Goal: Task Accomplishment & Management: Complete application form

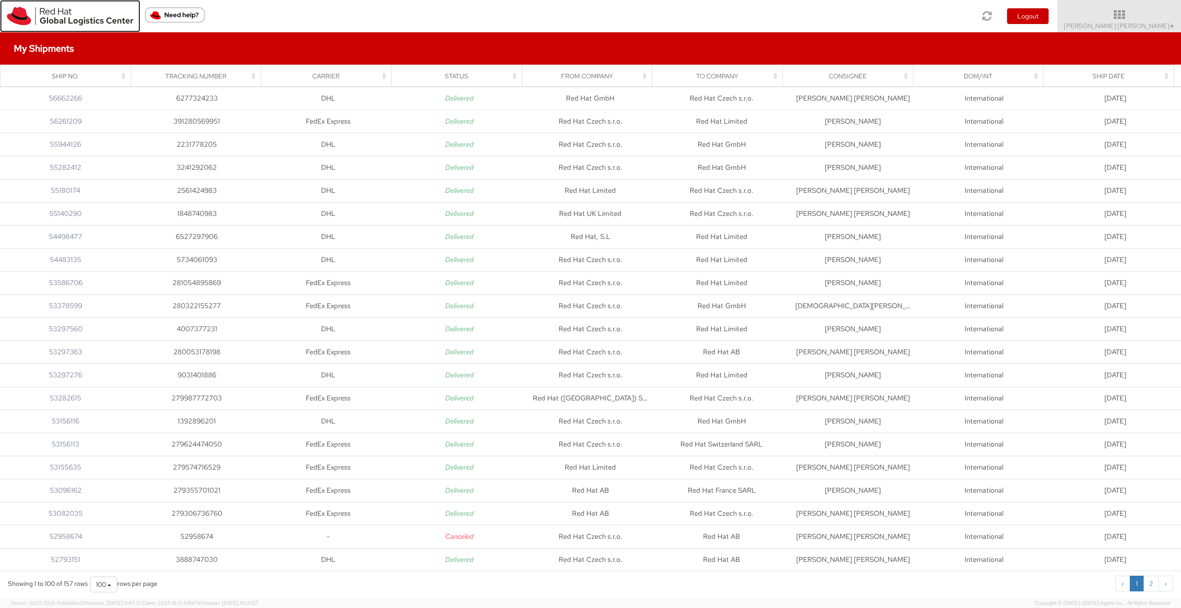
click at [70, 20] on img at bounding box center [70, 16] width 126 height 18
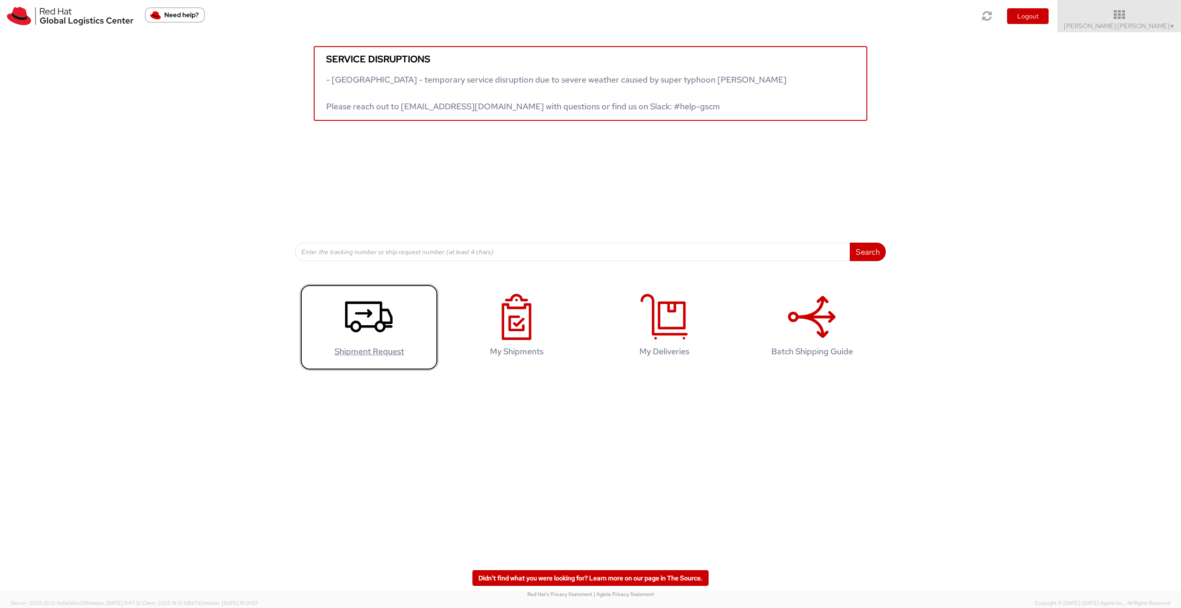
click at [367, 353] on h4 "Shipment Request" at bounding box center [369, 351] width 119 height 9
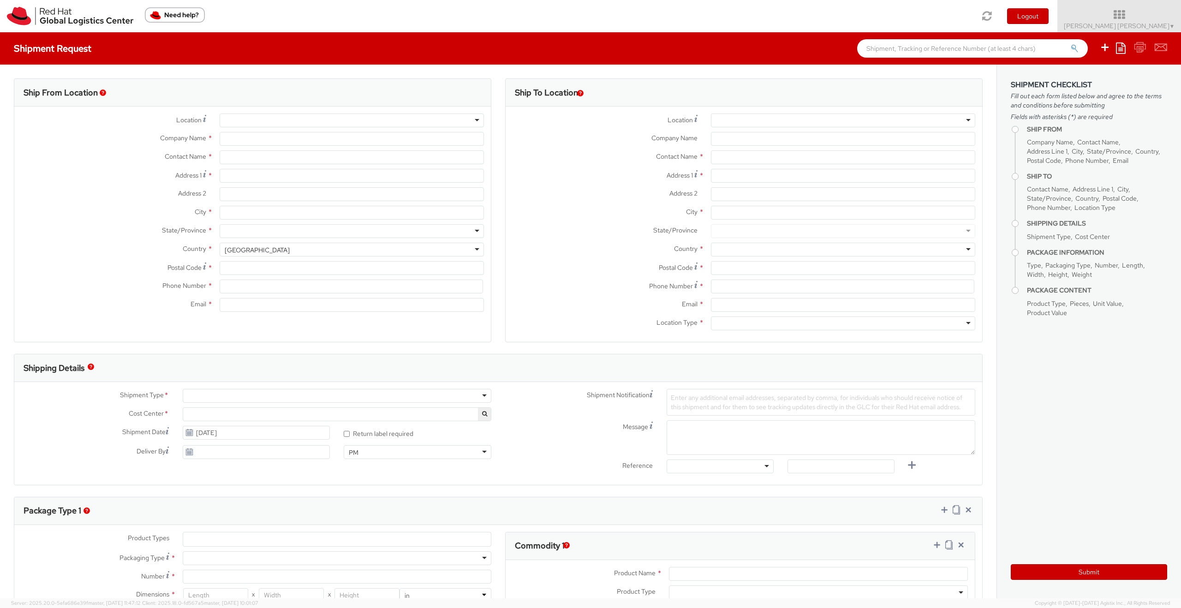
select select "863"
select select
click at [477, 122] on div at bounding box center [352, 120] width 264 height 14
click at [469, 121] on div at bounding box center [352, 120] width 264 height 14
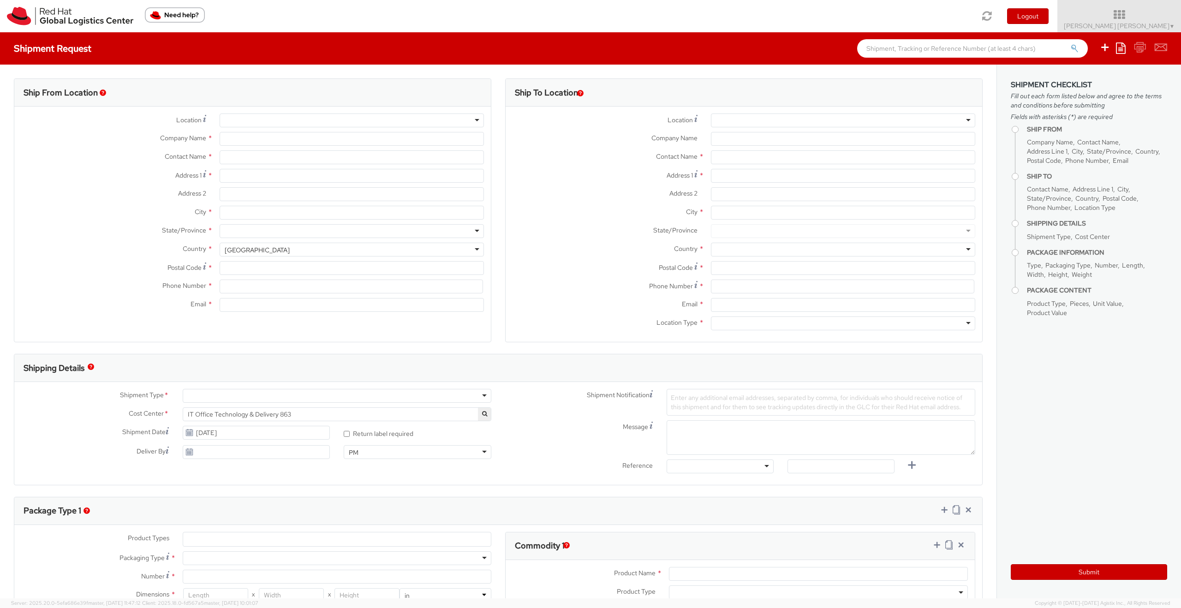
click at [473, 117] on div at bounding box center [352, 120] width 264 height 14
click at [475, 121] on div at bounding box center [352, 120] width 264 height 14
type input "Red Hat Czech s.r.o."
type input "[PERSON_NAME] [PERSON_NAME]"
type input "Purkynova 647/111"
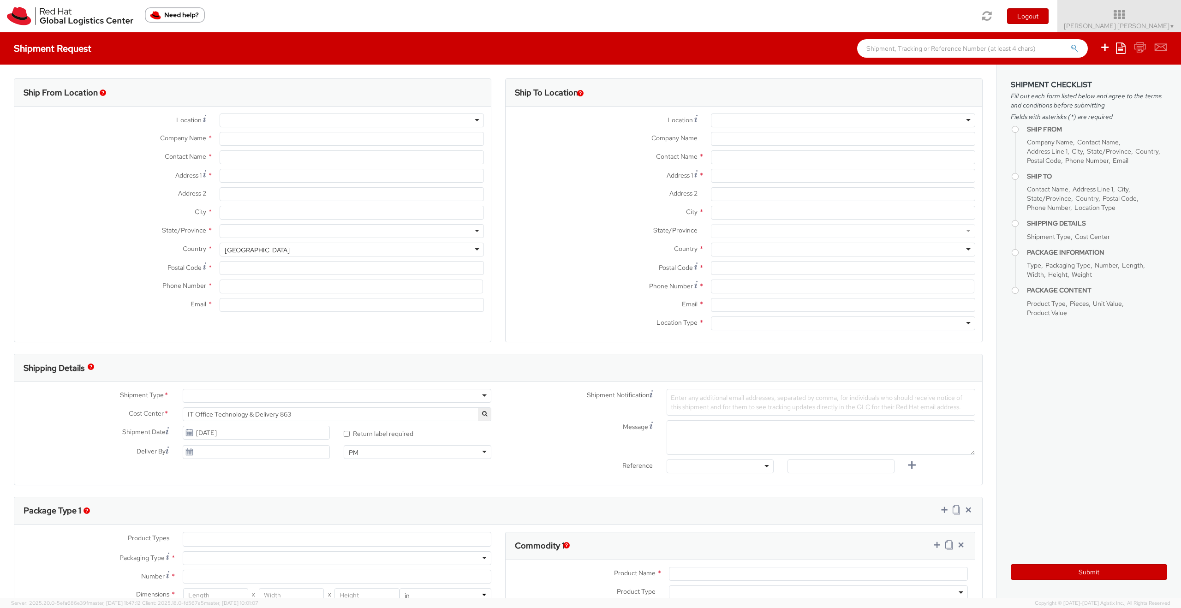
type input "[GEOGRAPHIC_DATA]"
type input "621 00"
type input "420 532 294 555"
type input "[EMAIL_ADDRESS][DOMAIN_NAME]"
select select "CM"
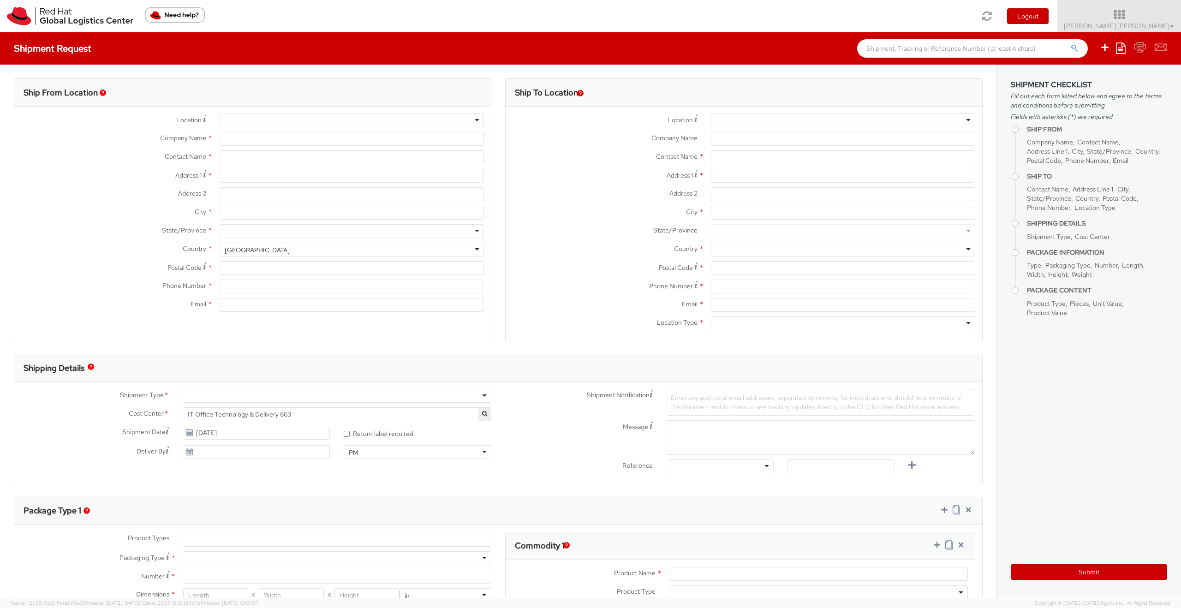
select select "KGS"
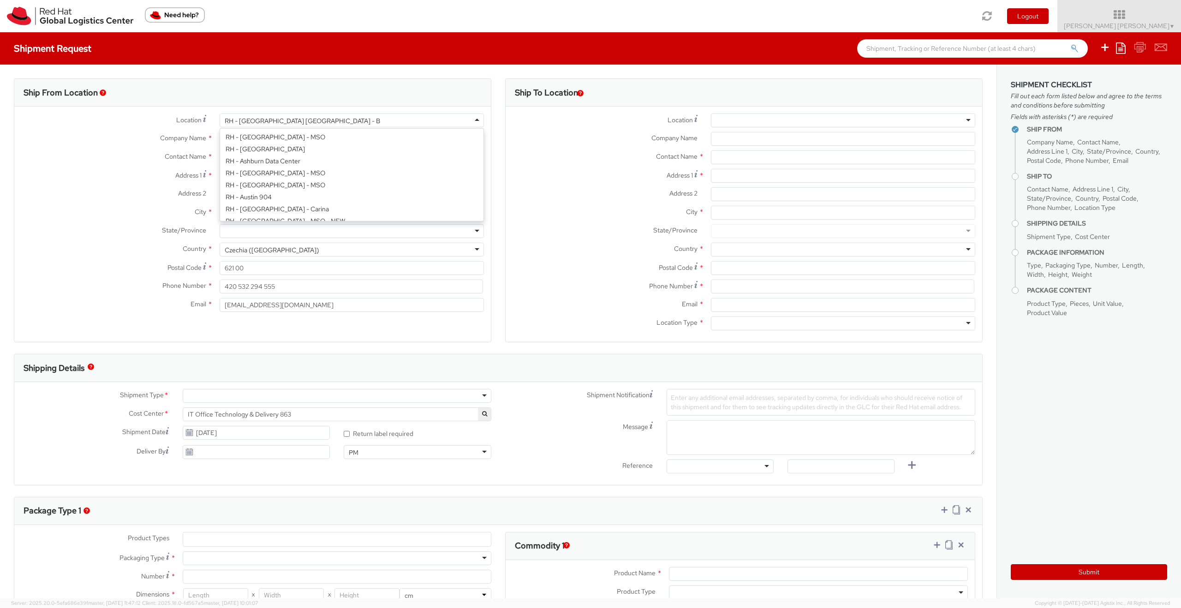
scroll to position [202, 0]
click at [432, 121] on div "RH - [GEOGRAPHIC_DATA] [GEOGRAPHIC_DATA] - B" at bounding box center [352, 120] width 264 height 14
click at [304, 176] on div "Location * [GEOGRAPHIC_DATA] - [GEOGRAPHIC_DATA] [GEOGRAPHIC_DATA] - [GEOGRAPHI…" at bounding box center [252, 214] width 476 height 203
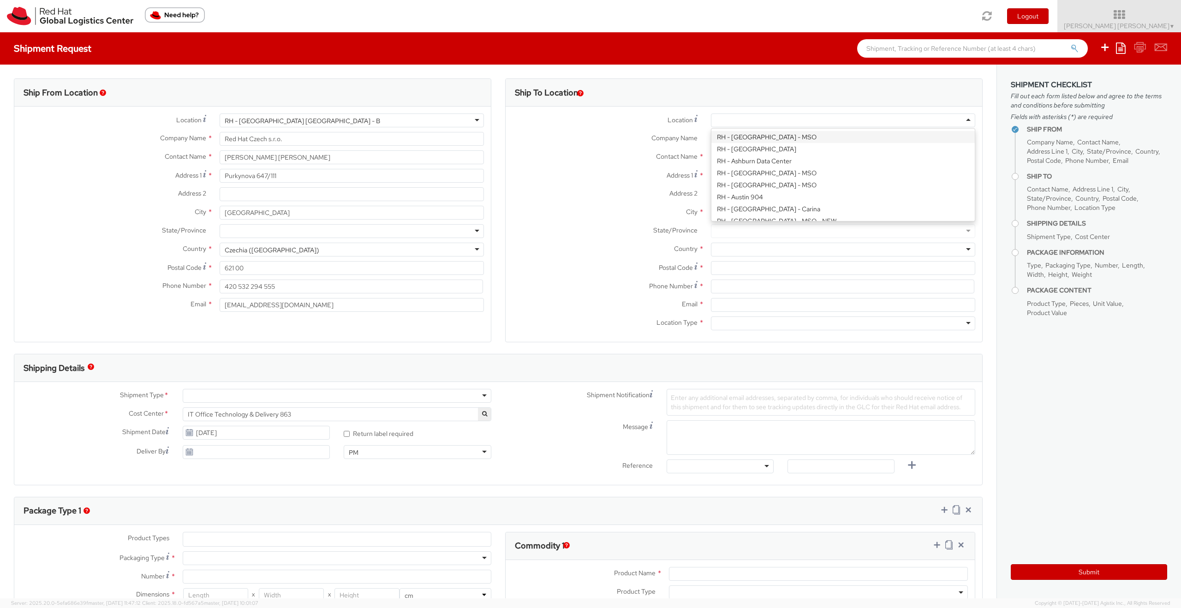
click at [779, 120] on div at bounding box center [843, 120] width 264 height 14
type input "Red Hat GmbH"
type input "[PERSON_NAME]-Ring 12"
type input "Technopark II"
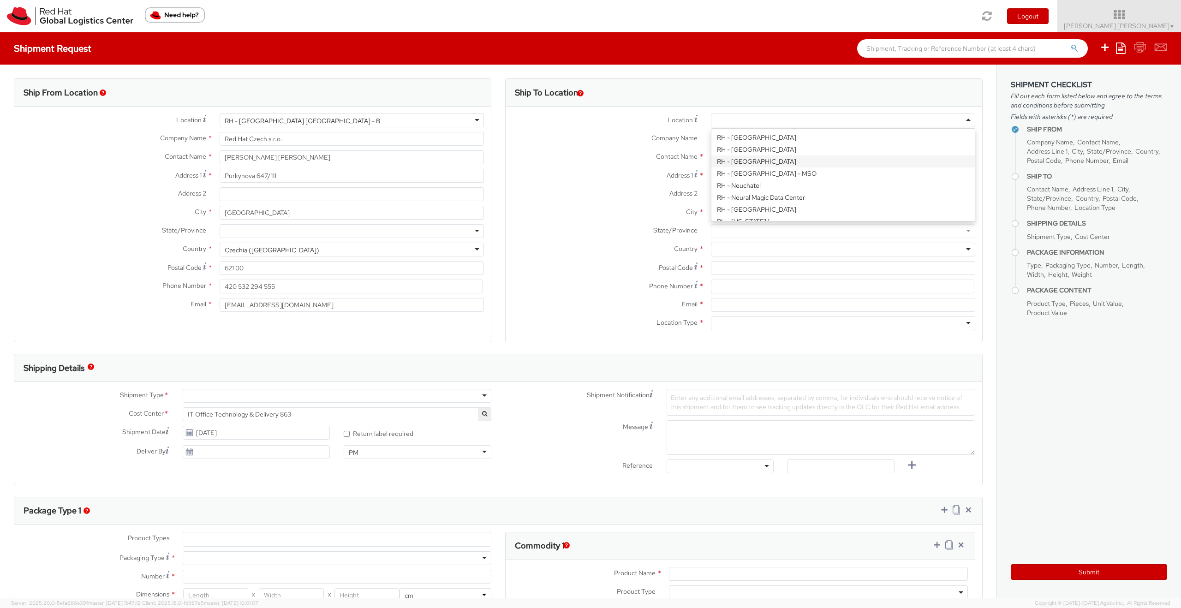
type input "[GEOGRAPHIC_DATA]"
type input "85630"
type input "49 89 205071 0"
click at [730, 158] on input "text" at bounding box center [843, 157] width 264 height 14
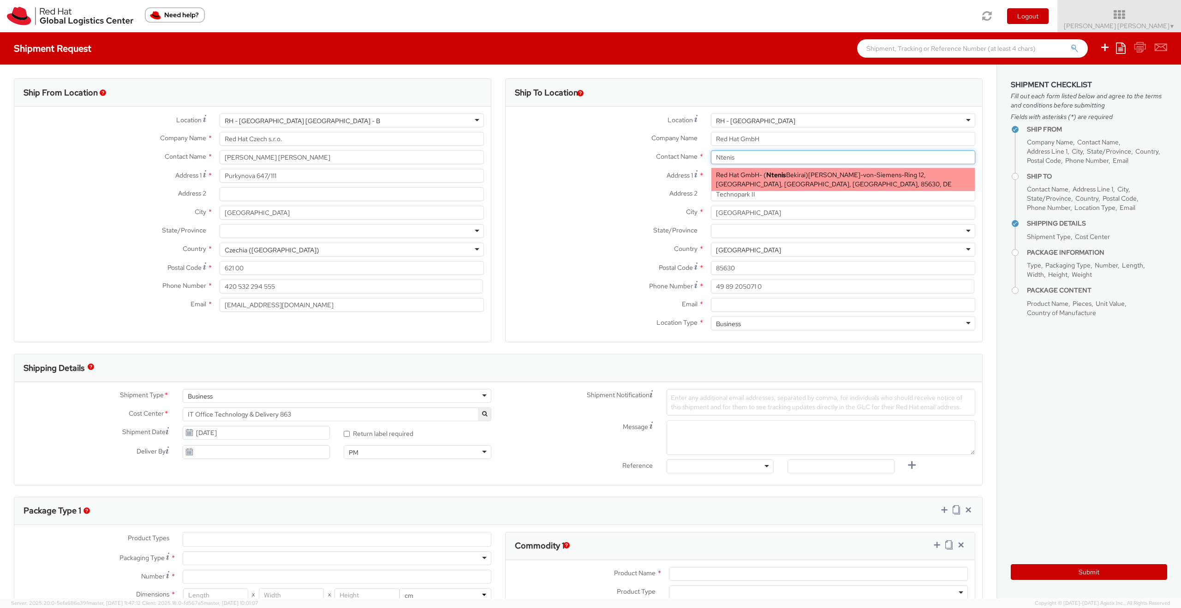
click at [735, 176] on span "Red Hat GmbH" at bounding box center [737, 175] width 43 height 8
type input "Ntenis Bekirai"
type input "[EMAIL_ADDRESS][DOMAIN_NAME]"
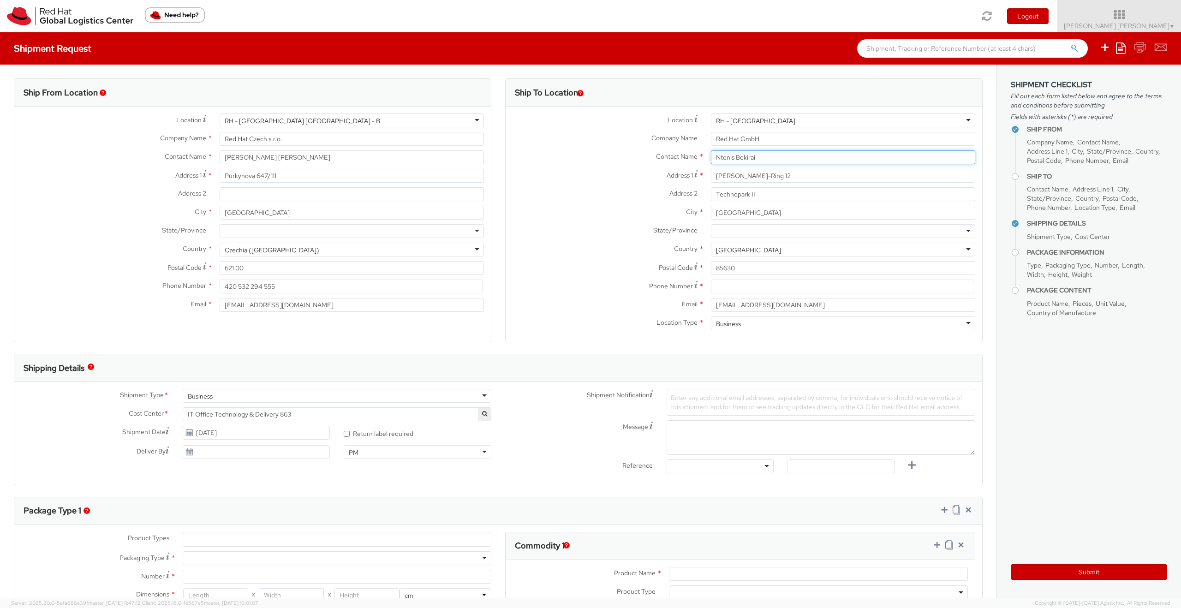
type input "Ntenis Bekirai"
click at [577, 268] on label "Postal Code *" at bounding box center [605, 267] width 198 height 12
click at [711, 268] on input "85630" at bounding box center [843, 268] width 264 height 14
click at [724, 287] on input at bounding box center [842, 287] width 263 height 14
paste input "004916096630528"
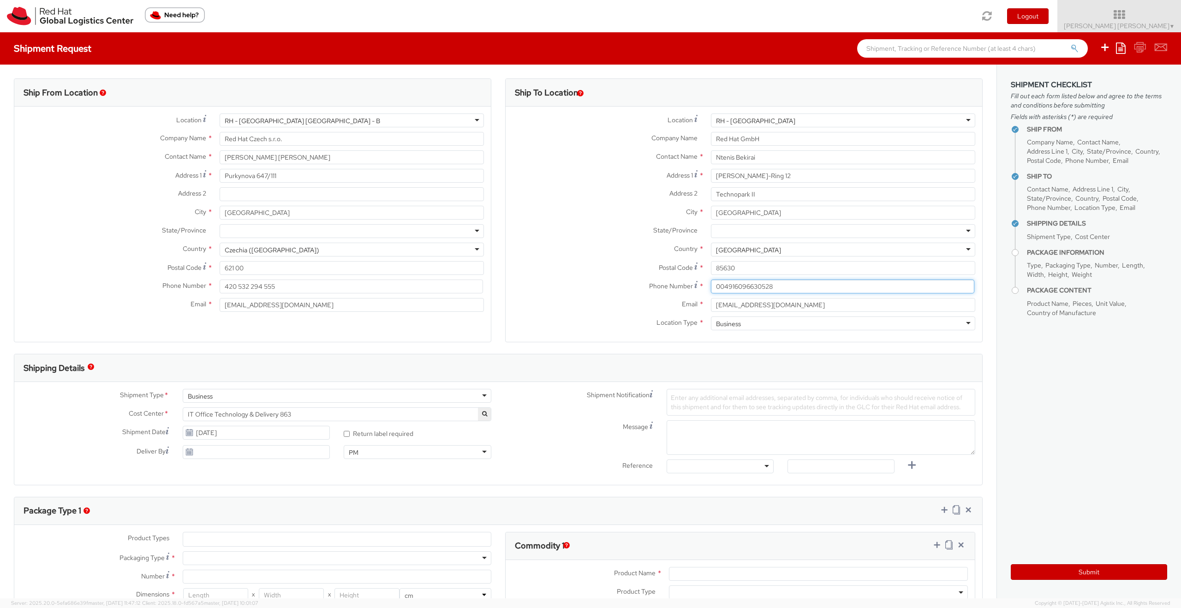
type input "004916096630528"
click at [570, 282] on label "Phone Number *" at bounding box center [605, 286] width 198 height 12
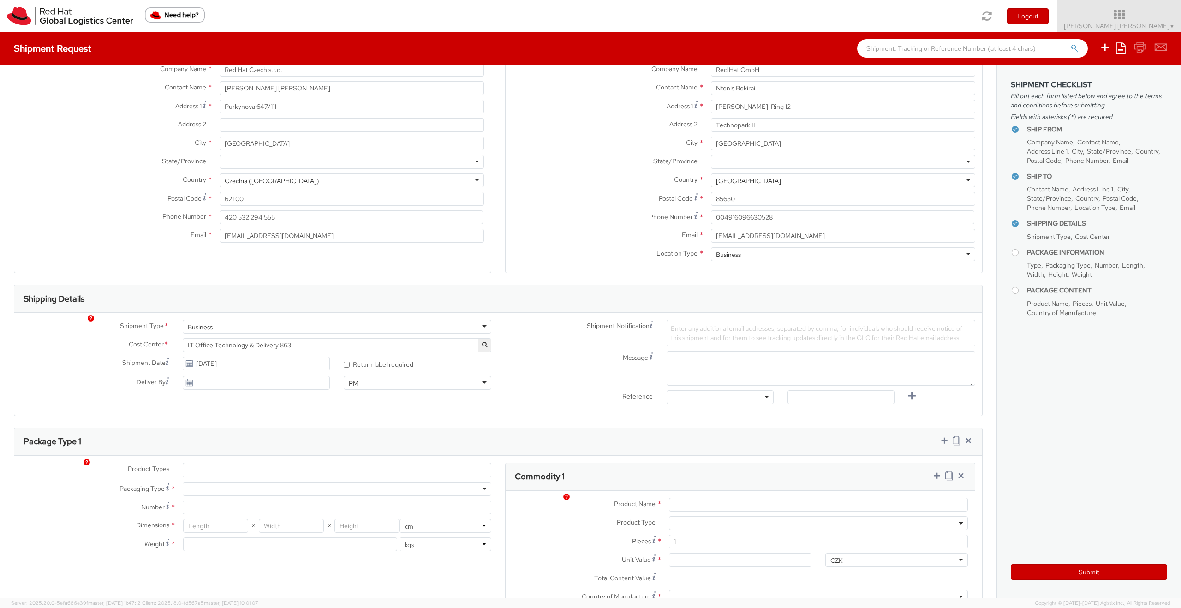
scroll to position [81, 0]
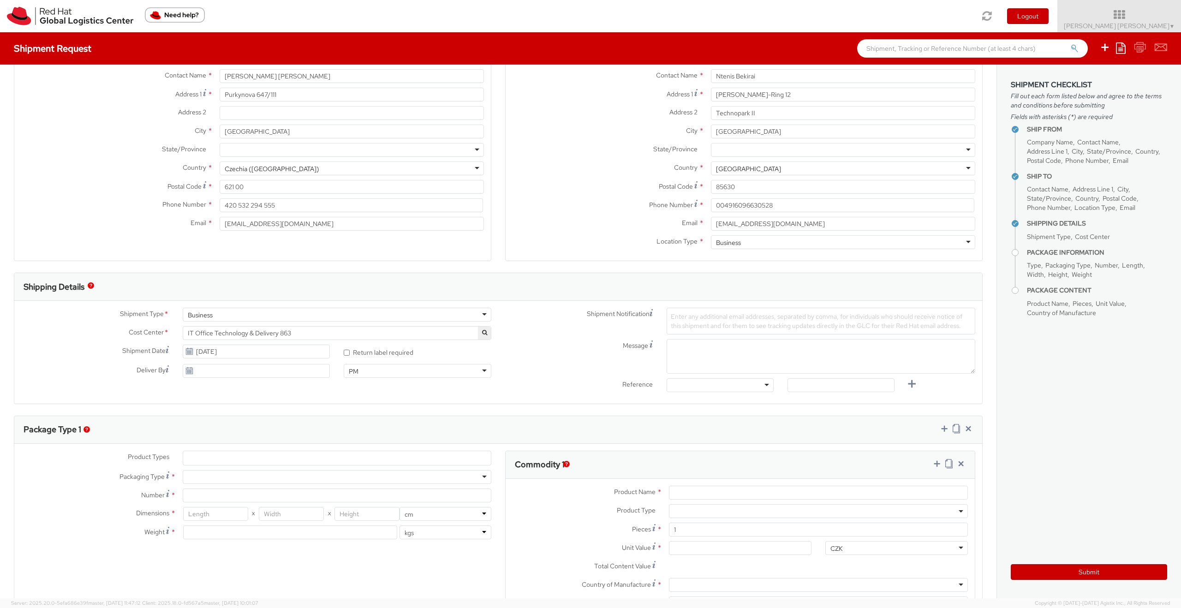
click at [680, 317] on span "Enter any additional email addresses, separated by comma, for individuals who s…" at bounding box center [817, 321] width 292 height 18
paste input "[EMAIL_ADDRESS][DOMAIN_NAME]"
type input "[EMAIL_ADDRESS][DOMAIN_NAME]"
paste input "[EMAIL_ADDRESS][DOMAIN_NAME]"
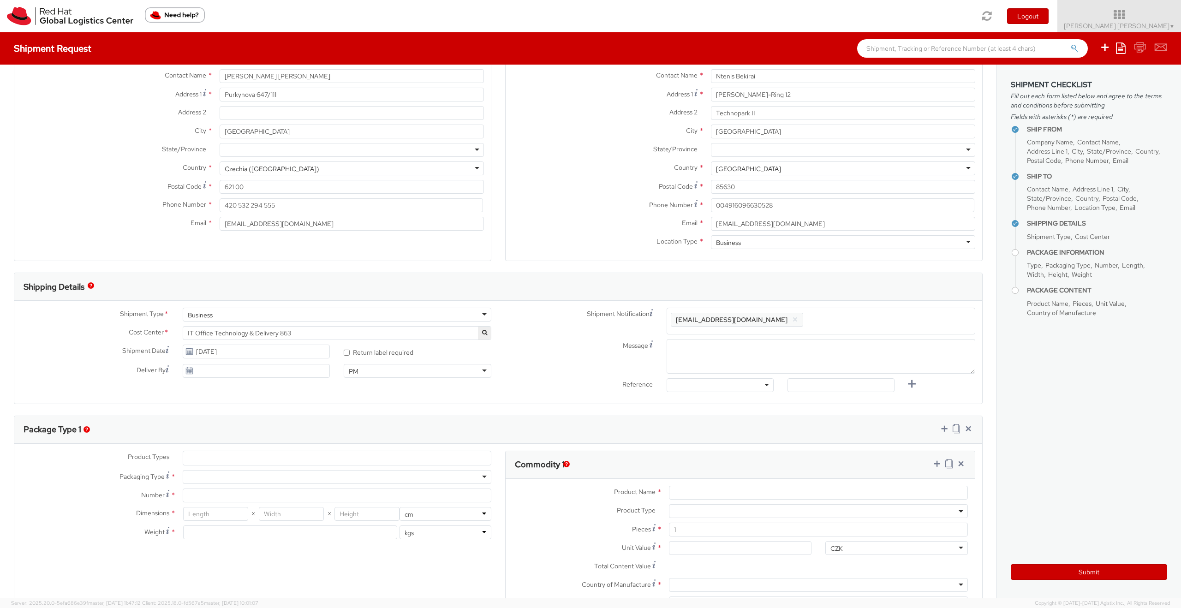
type input "[EMAIL_ADDRESS][DOMAIN_NAME]"
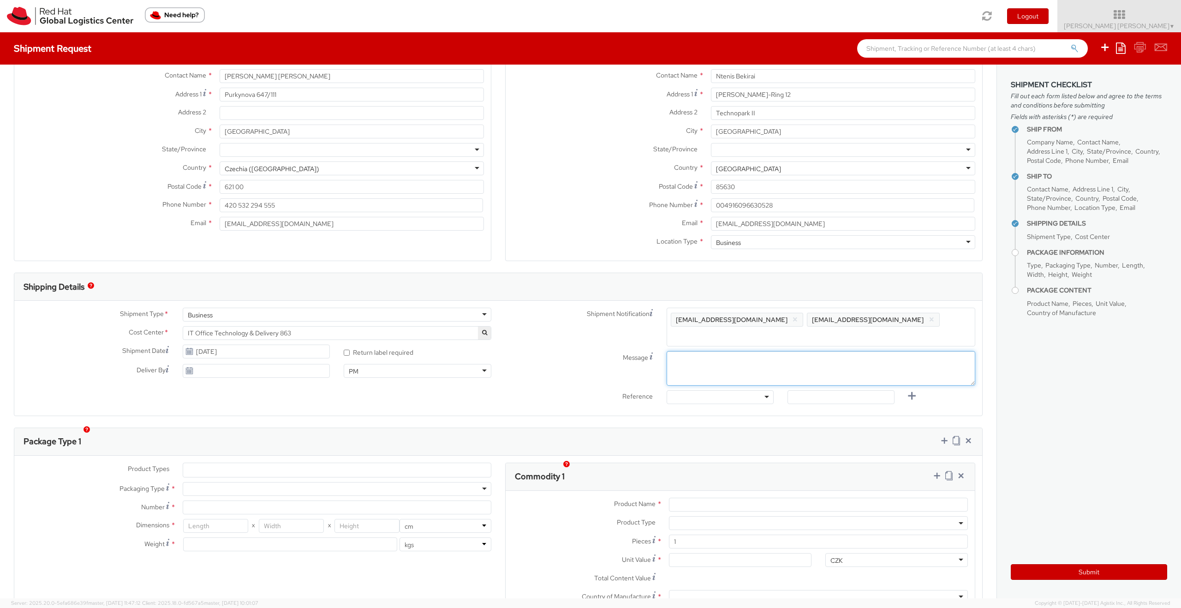
click at [682, 351] on textarea "Message" at bounding box center [821, 368] width 309 height 35
type textarea "g"
type textarea "Dear team, could you please ship 2x Printer Card readers to the Munich office?"
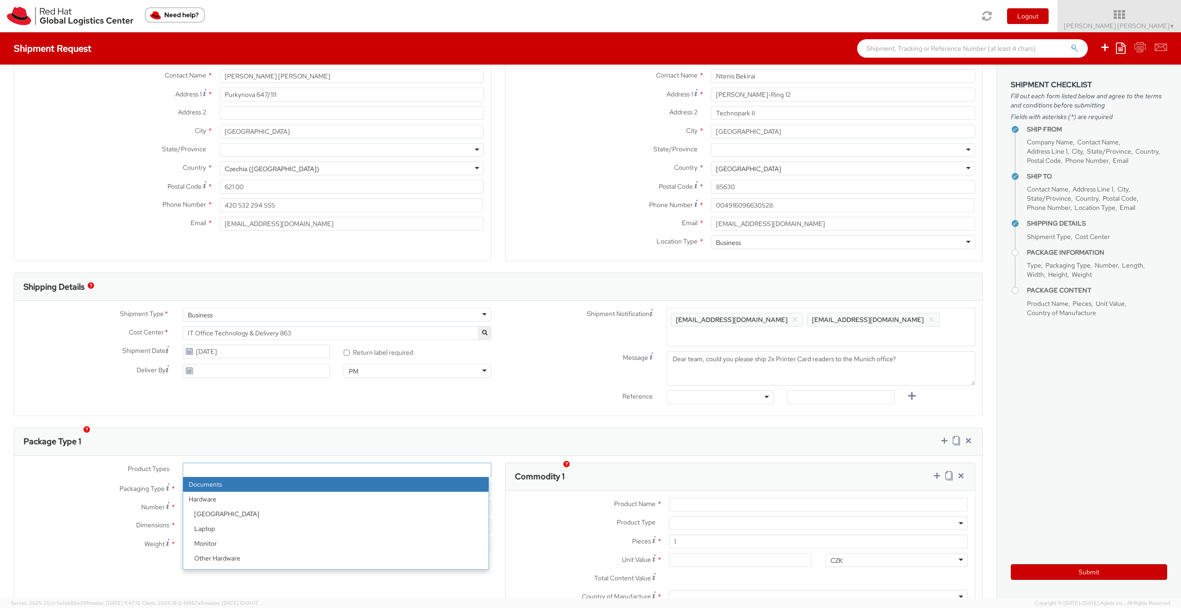
click at [201, 463] on ul at bounding box center [337, 470] width 308 height 14
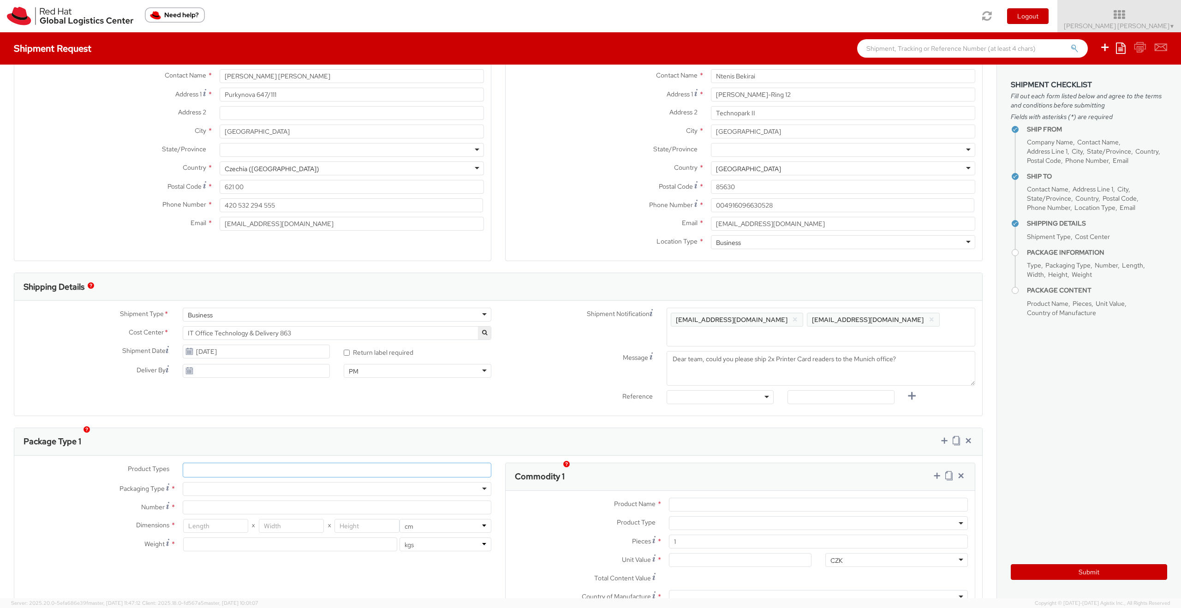
click at [206, 463] on ul at bounding box center [337, 470] width 308 height 14
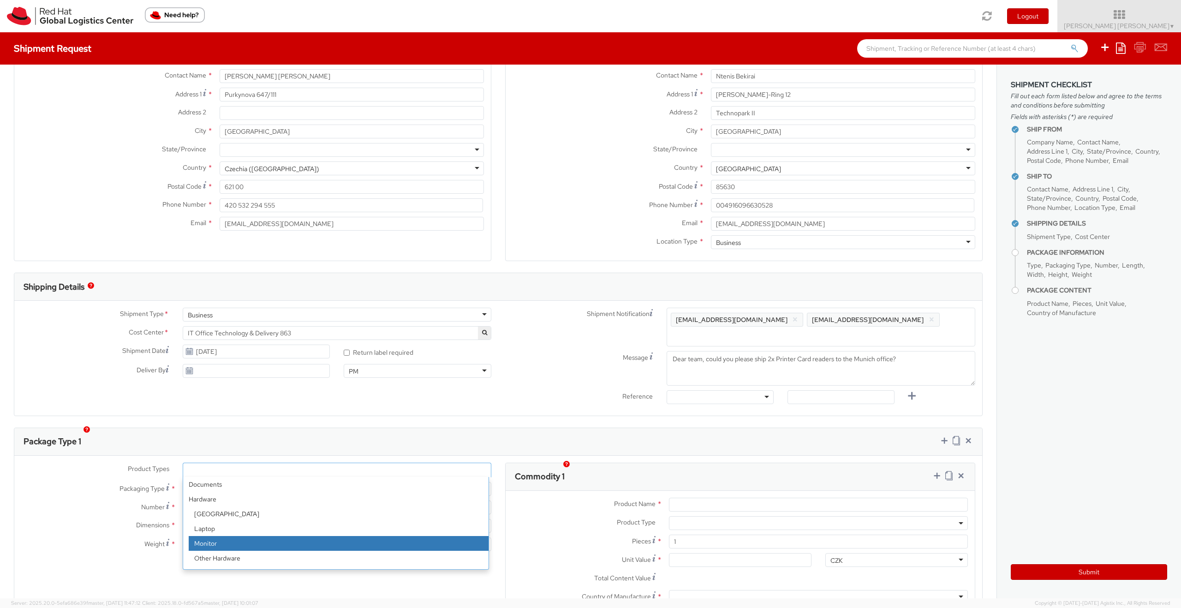
scroll to position [41, 0]
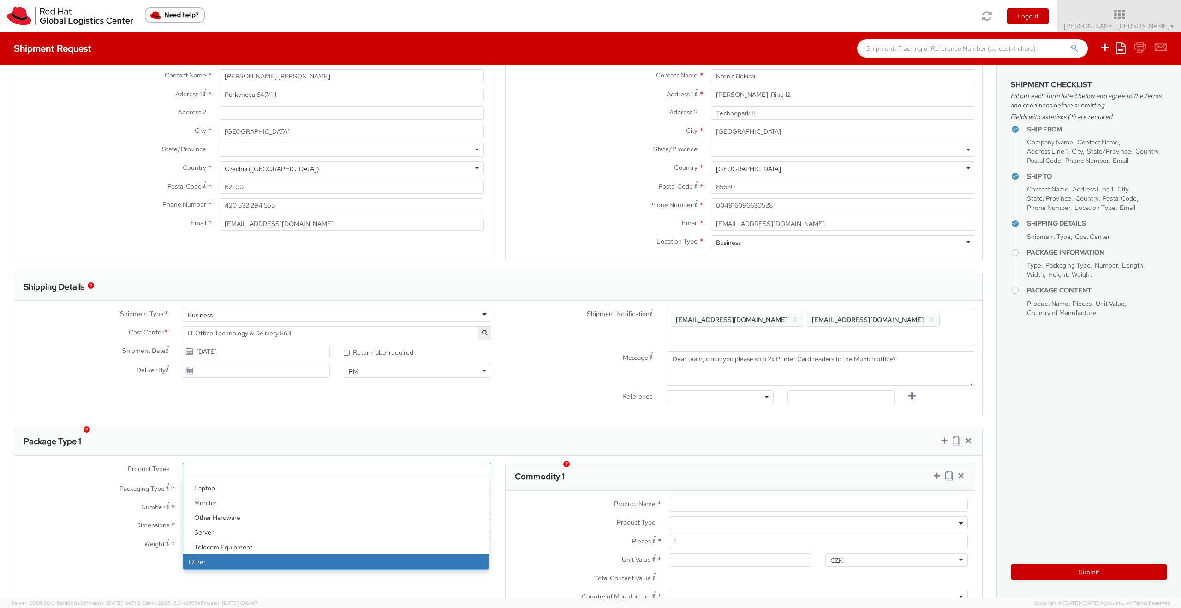
select select "OTHER"
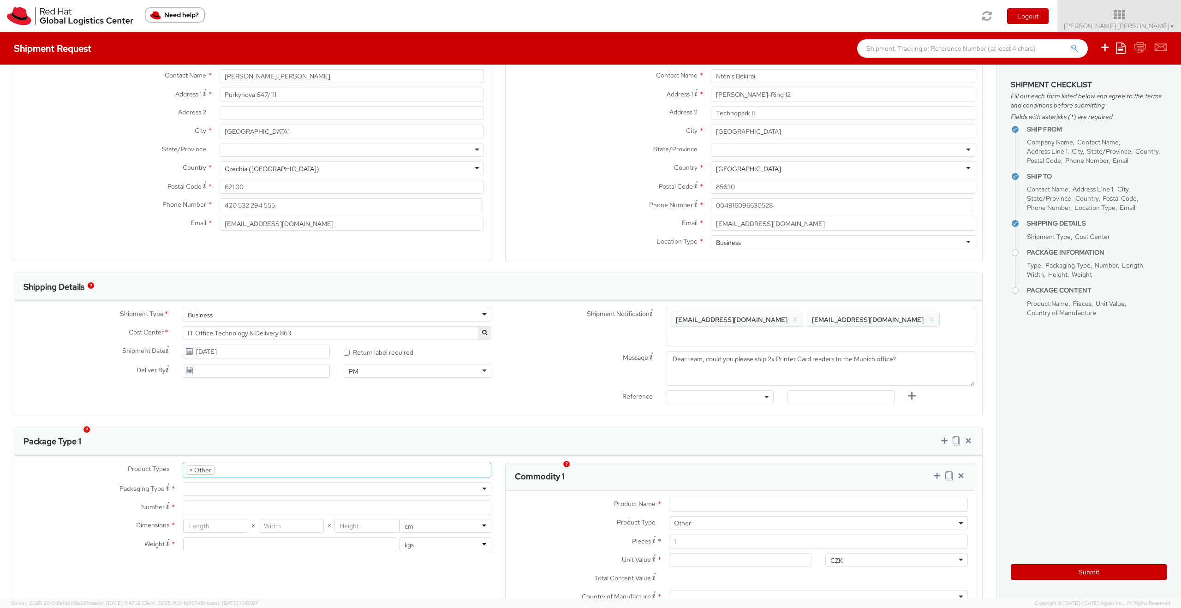
scroll to position [70, 0]
click at [226, 482] on div at bounding box center [337, 489] width 309 height 14
type input "1"
type input "24.13"
type input "31.75"
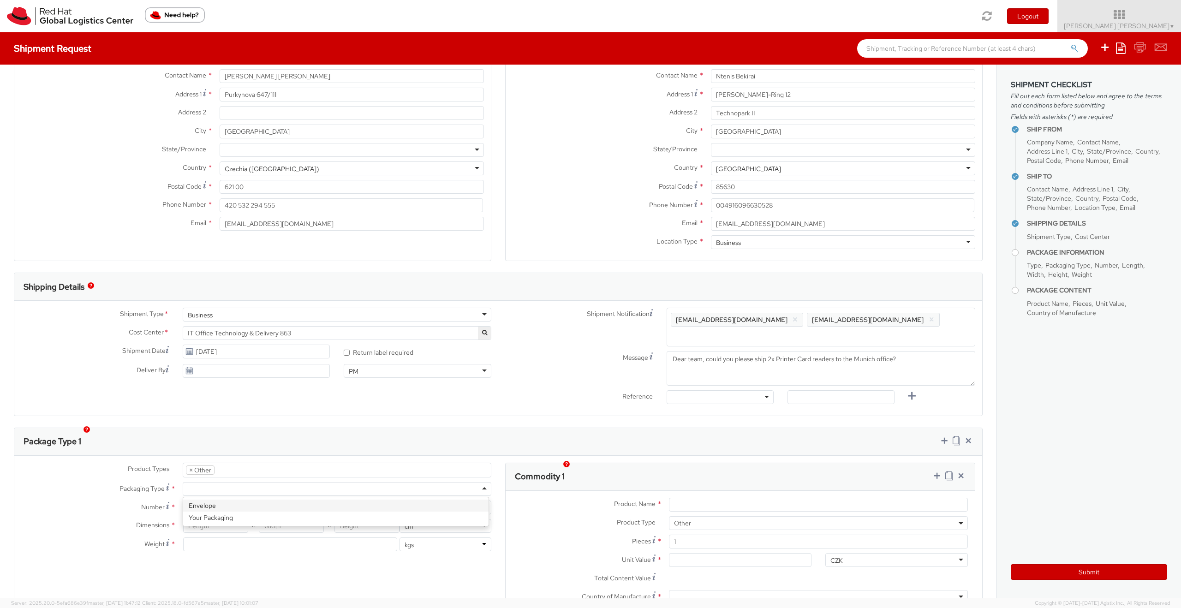
type input "0.64"
type input "0.5"
click at [683, 498] on input "Product Name *" at bounding box center [818, 505] width 299 height 14
paste input "[PERSON_NAME] MULTITECH4-NT-P"
type input "[PERSON_NAME] MULTITECH4-NT-P"
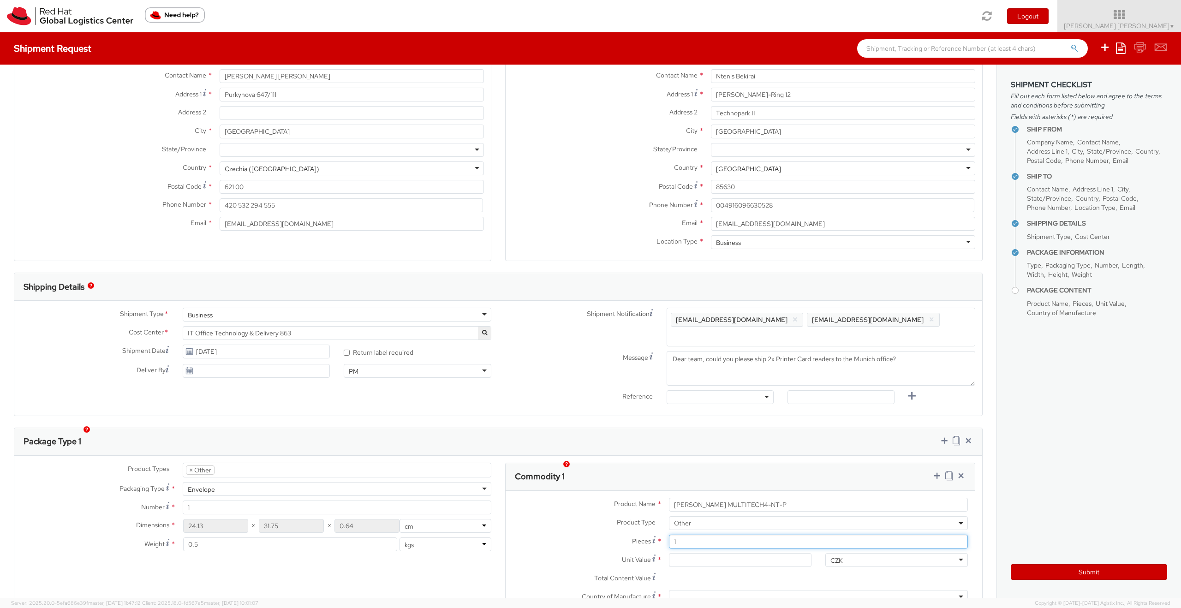
click at [685, 535] on input "1" at bounding box center [818, 542] width 299 height 14
type input "0.00"
type input "2"
click at [708, 553] on input "0.00" at bounding box center [740, 560] width 143 height 14
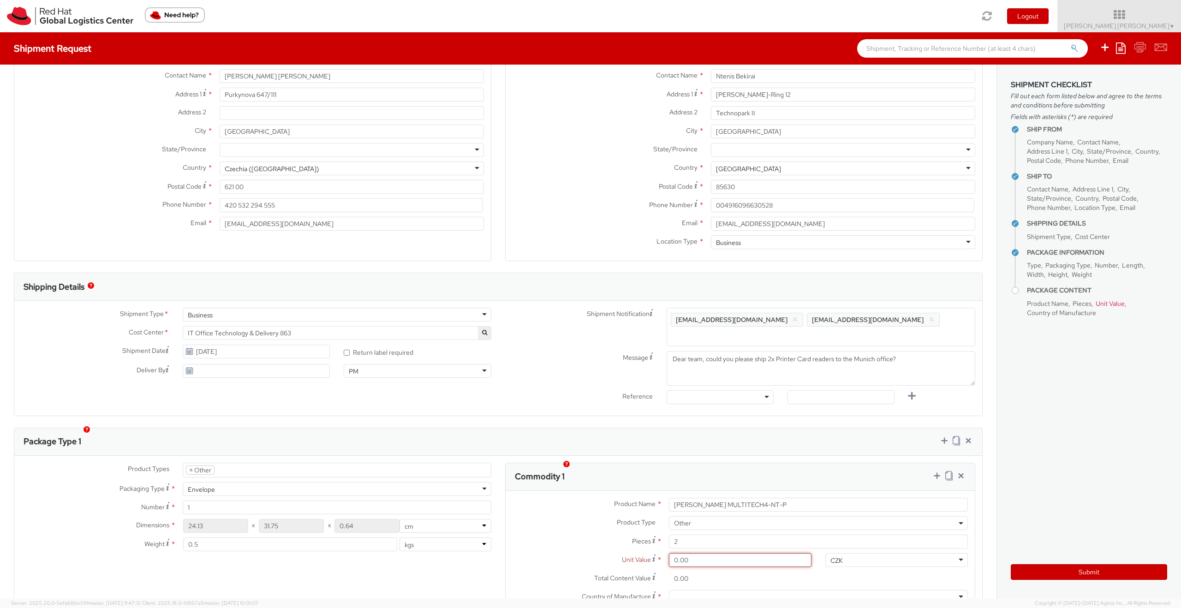
type input "3.00"
type input "6.00"
type input "35.00"
type input "70.00"
type input "350.00"
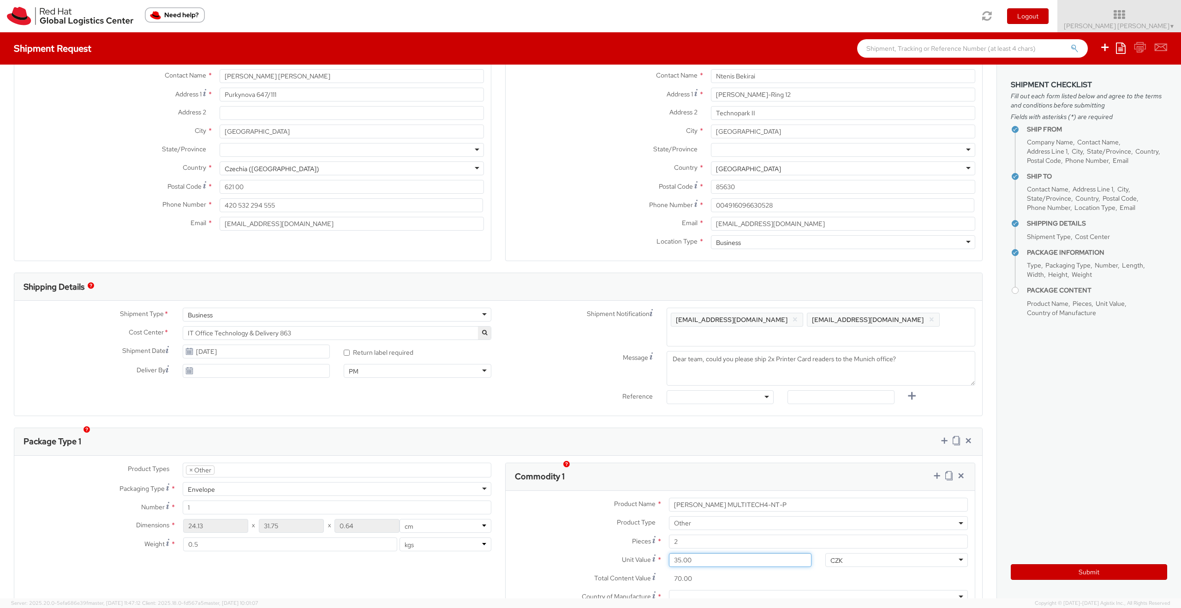
type input "700.00"
click at [844, 553] on div "CZK" at bounding box center [896, 560] width 143 height 14
type input "usd"
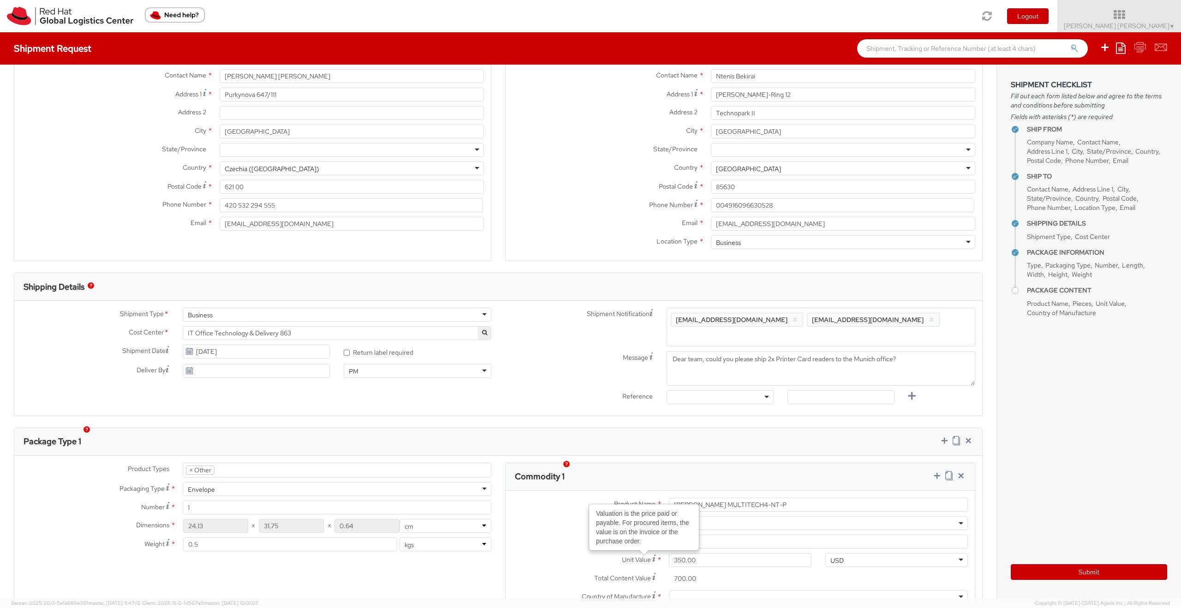
click at [539, 535] on label "Pieces *" at bounding box center [584, 541] width 156 height 12
click at [669, 535] on input "2" at bounding box center [818, 542] width 299 height 14
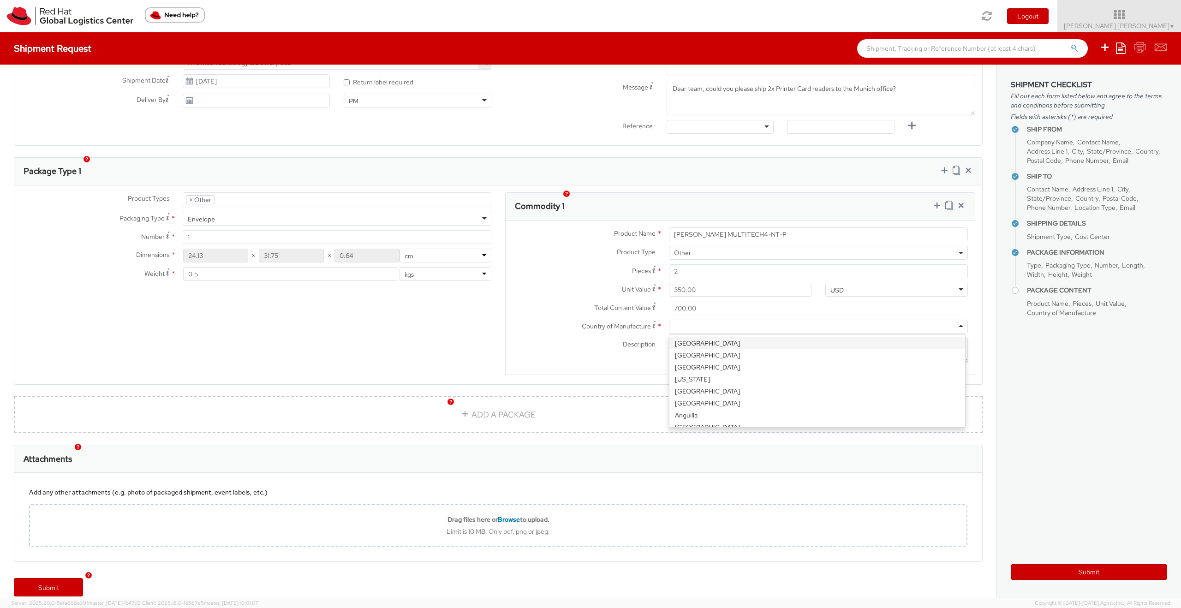
click at [676, 320] on div at bounding box center [818, 327] width 299 height 14
type input "germ"
click at [541, 343] on div "Description *" at bounding box center [740, 350] width 469 height 25
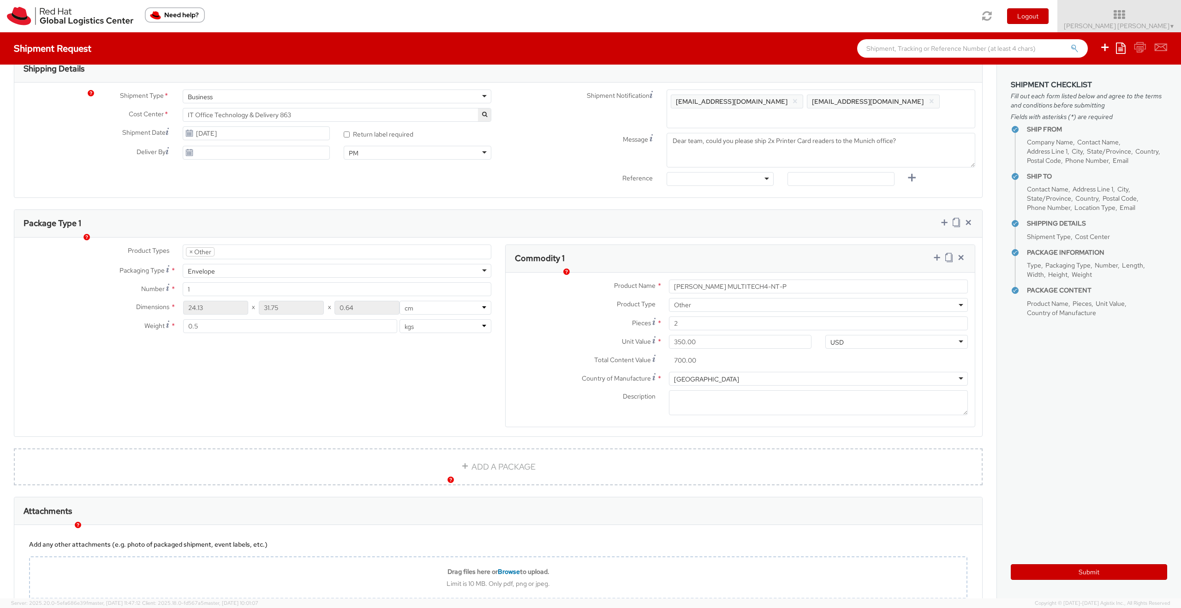
scroll to position [351, 0]
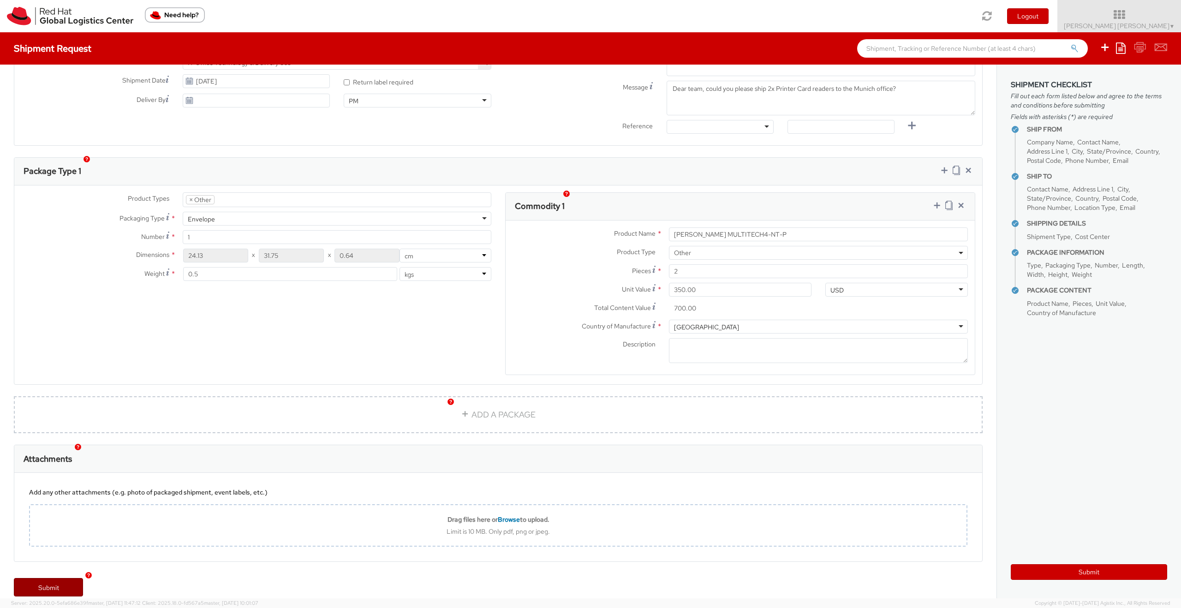
click at [66, 578] on link "Submit" at bounding box center [48, 587] width 69 height 18
